Goal: Check status: Check status

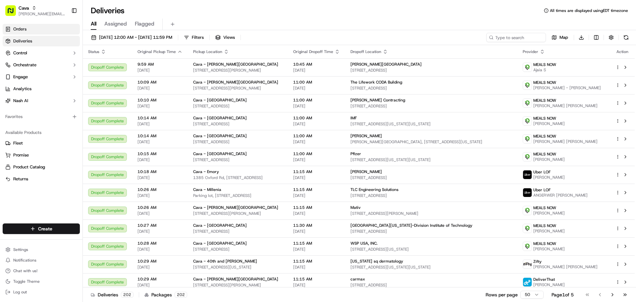
click at [44, 26] on link "Orders" at bounding box center [41, 29] width 77 height 11
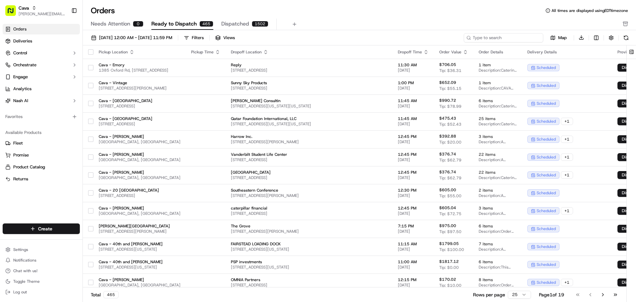
click at [530, 39] on input at bounding box center [504, 37] width 80 height 9
paste input "ord_ApNi8Csjhf6t84kvsjoyHh"
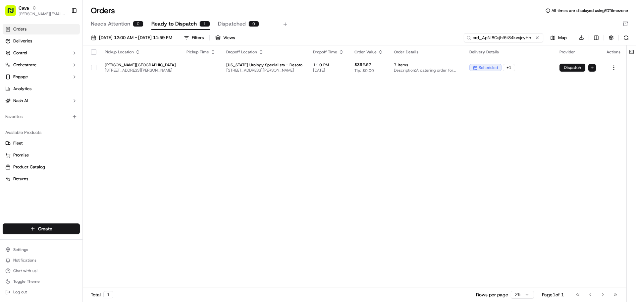
type input "ord_ApNi8Csjhf6t84kvsjoyHh"
click at [517, 33] on input "ord_ApNi8Csjhf6t84kvsjoyHh" at bounding box center [504, 37] width 80 height 9
click at [462, 128] on div "Pickup Location Pickup Time Dropoff Location Dropoff Time Order Value Order Det…" at bounding box center [355, 166] width 544 height 242
click at [112, 16] on h1 "Orders" at bounding box center [103, 10] width 24 height 11
click at [115, 22] on span "Needs Attention" at bounding box center [110, 24] width 39 height 8
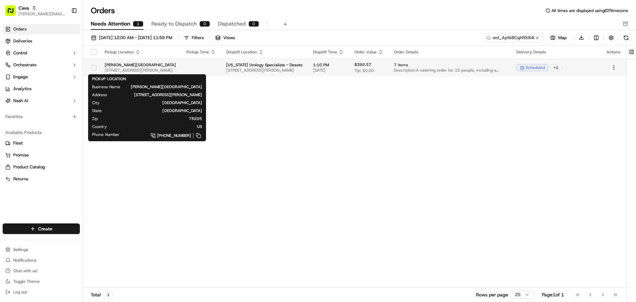
click at [140, 70] on span "[STREET_ADDRESS][PERSON_NAME]" at bounding box center [140, 70] width 71 height 5
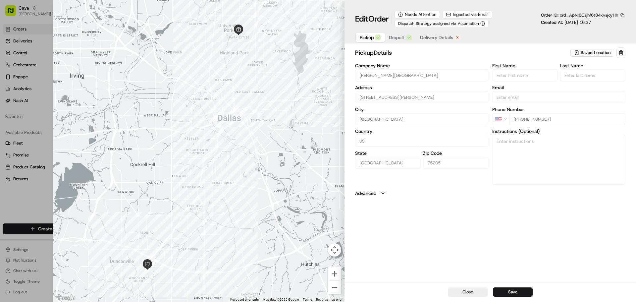
click at [444, 39] on span "Delivery Details" at bounding box center [436, 37] width 33 height 7
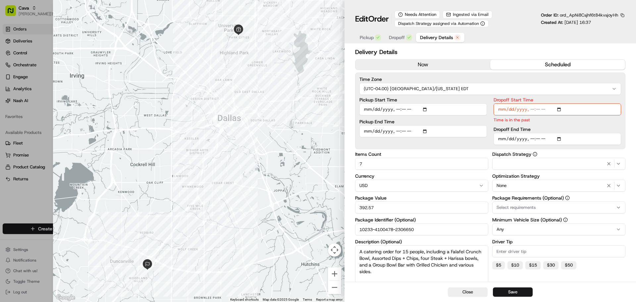
drag, startPoint x: 423, startPoint y: 231, endPoint x: 341, endPoint y: 227, distance: 81.6
click at [341, 227] on div "Close ← Move left → Move right ↑ Move up ↓ Move down + Zoom in - Zoom out Home …" at bounding box center [344, 151] width 583 height 302
drag, startPoint x: 427, startPoint y: 224, endPoint x: 430, endPoint y: 232, distance: 8.4
click at [427, 225] on input "10233-4100478-2306650" at bounding box center [421, 229] width 133 height 12
click at [44, 208] on div at bounding box center [318, 151] width 636 height 302
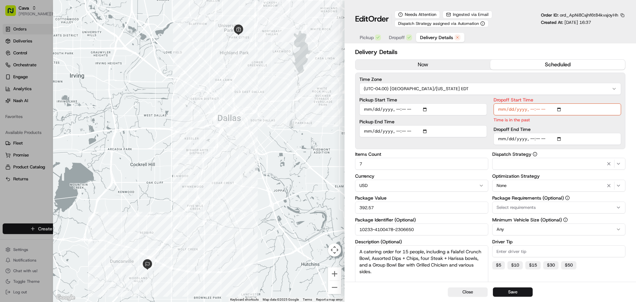
type input "1"
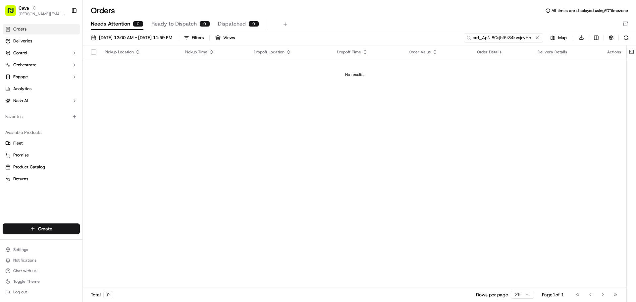
click at [519, 37] on input "ord_ApNi8Csjhf6t84kvsjoyHh" at bounding box center [504, 37] width 80 height 9
paste input "10233-4100478-2306650"
type input "10233-4100478-2306650"
click at [186, 24] on span "Ready to Dispatch" at bounding box center [173, 24] width 45 height 8
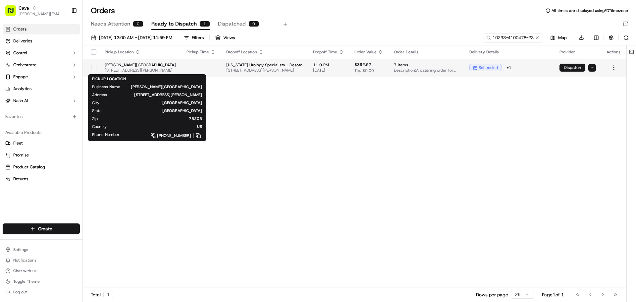
click at [160, 72] on span "[STREET_ADDRESS][PERSON_NAME]" at bounding box center [140, 70] width 71 height 5
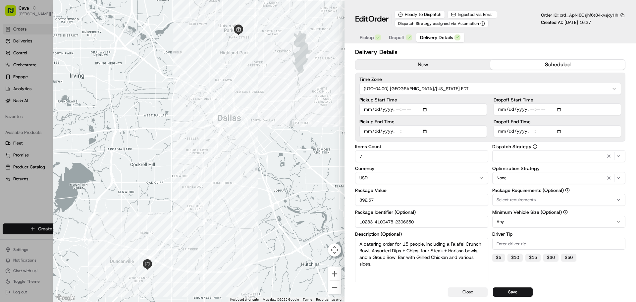
click at [484, 291] on button "Close" at bounding box center [468, 291] width 40 height 9
type input "1"
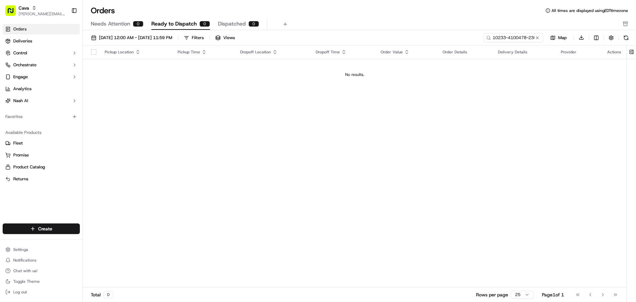
click at [438, 196] on div "Pickup Location Pickup Time Dropoff Location Dropoff Time Order Value Order Det…" at bounding box center [355, 166] width 544 height 242
